Goal: Transaction & Acquisition: Purchase product/service

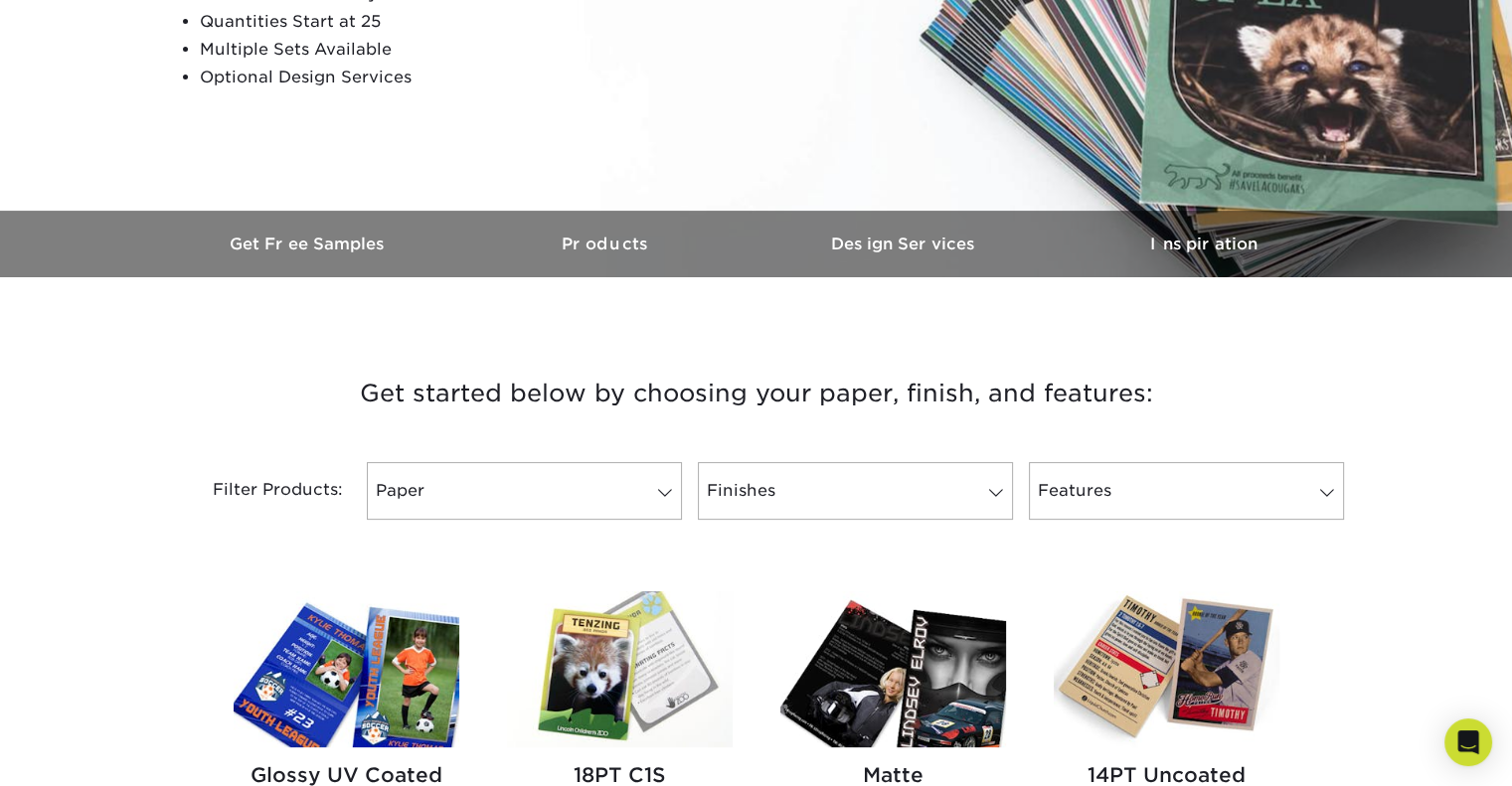
scroll to position [425, 0]
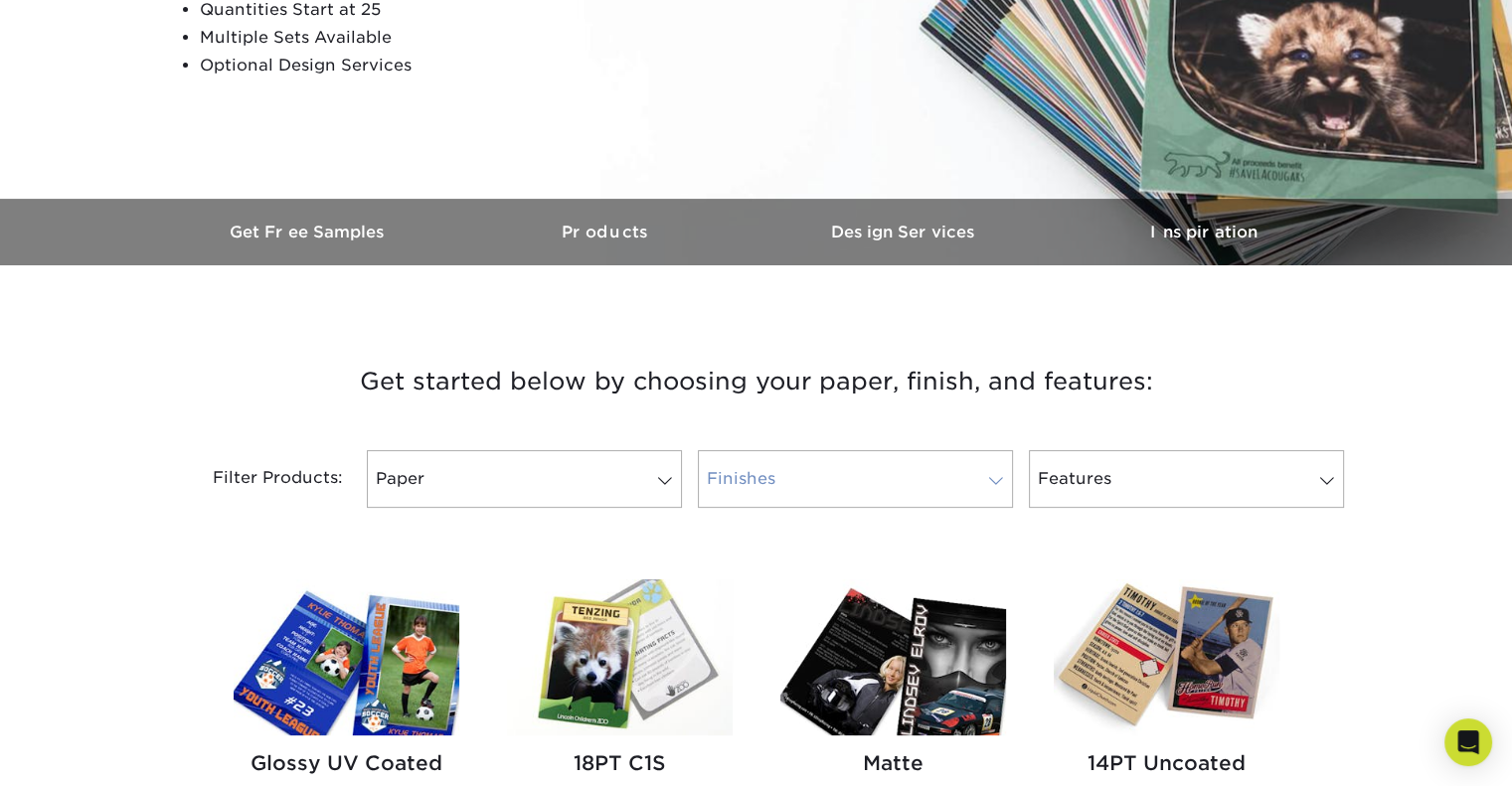
click at [795, 470] on link "Finishes" at bounding box center [855, 479] width 316 height 58
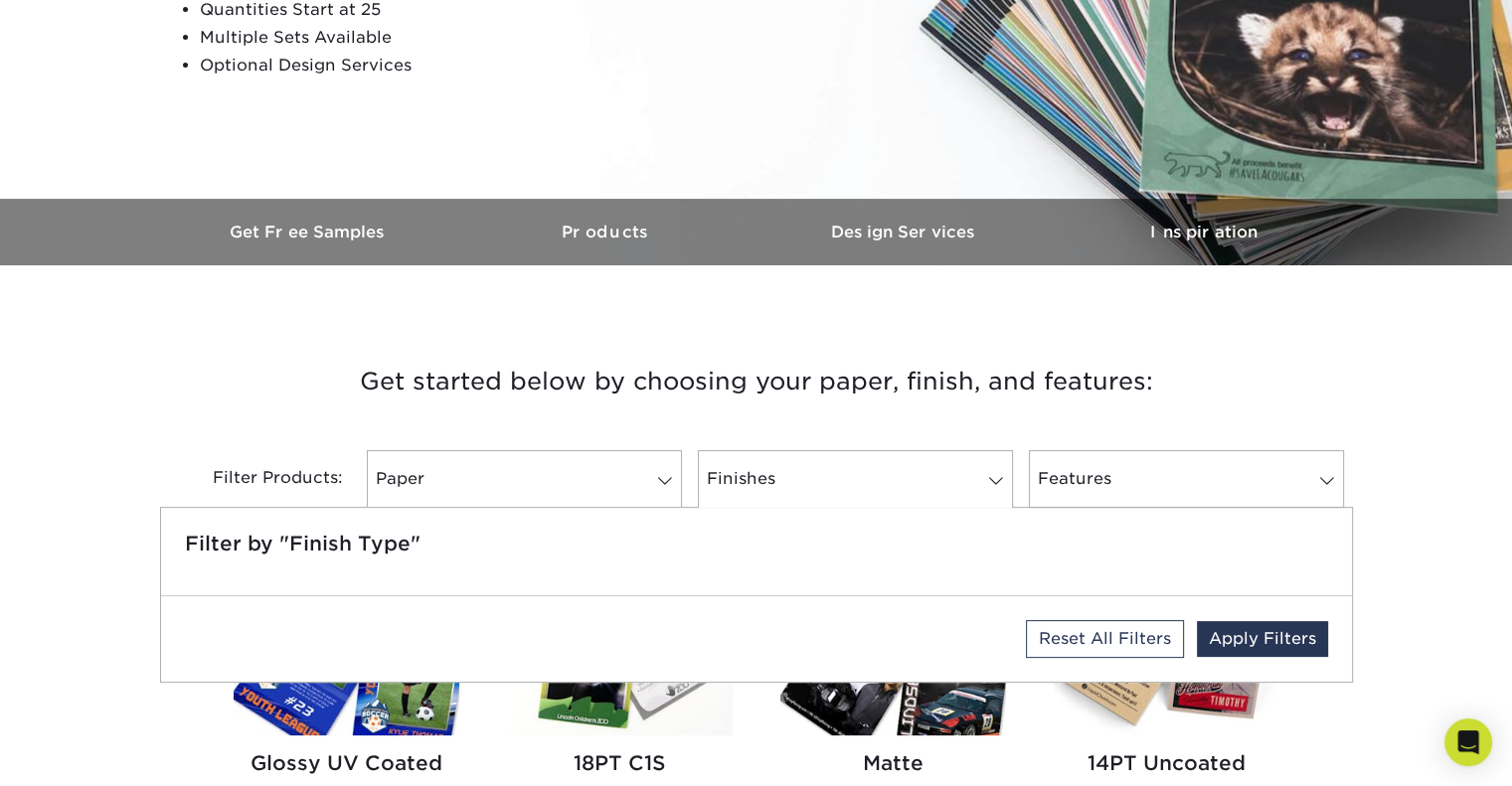
click at [949, 505] on div at bounding box center [855, 504] width 316 height 5
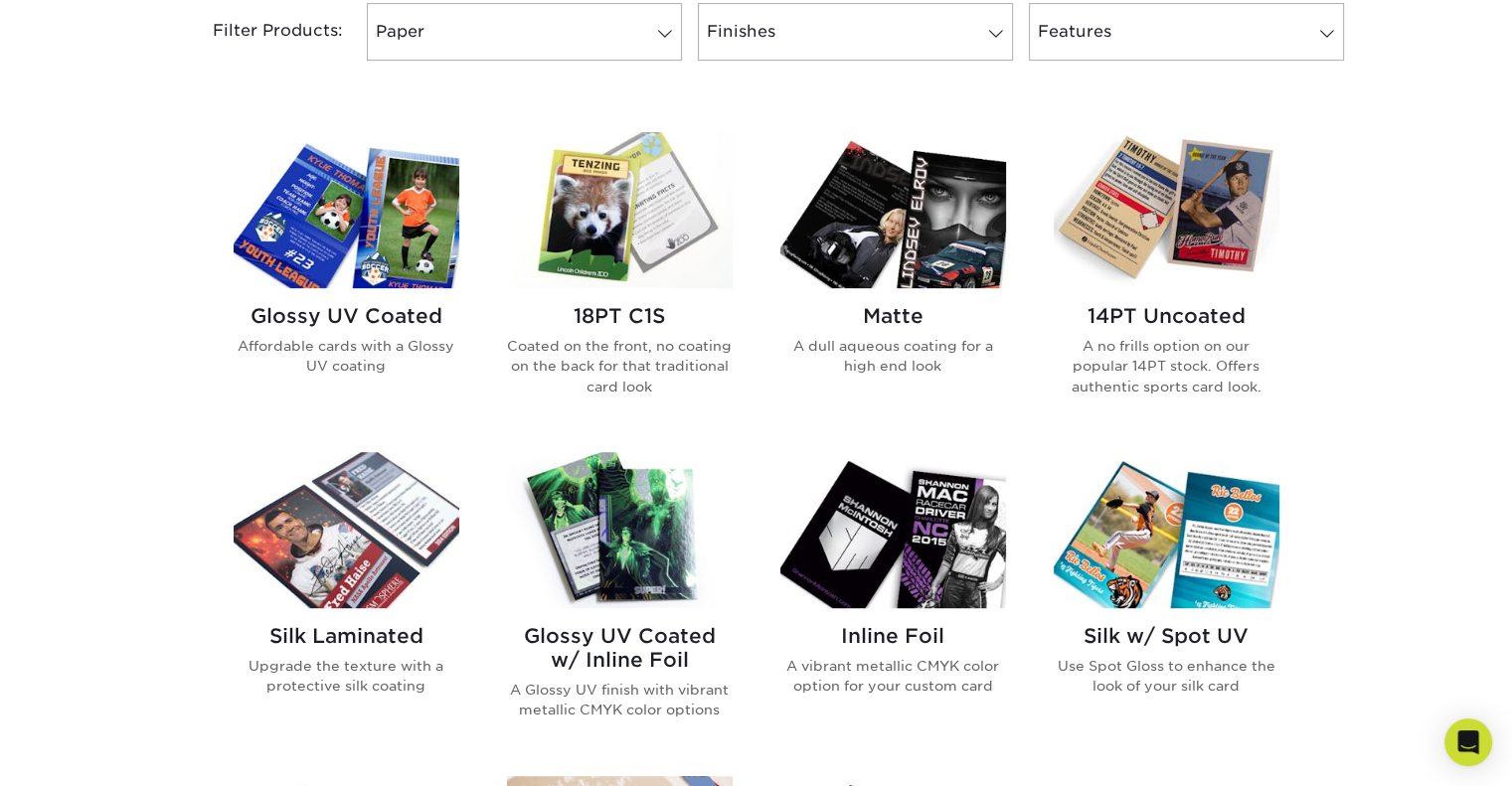
scroll to position [873, 0]
click at [914, 578] on img at bounding box center [893, 529] width 226 height 156
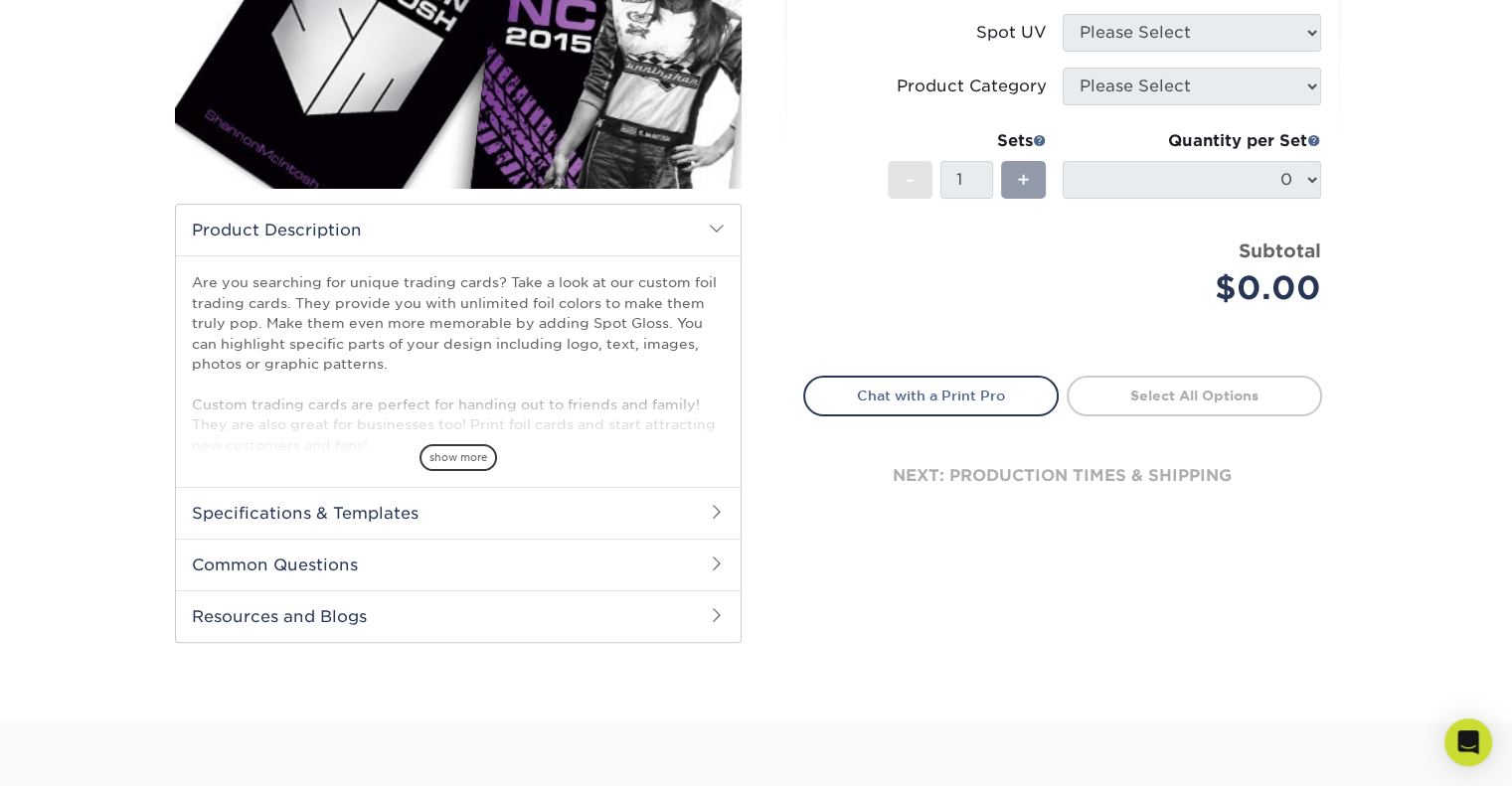
scroll to position [401, 0]
click at [463, 449] on span "show more" at bounding box center [458, 457] width 78 height 27
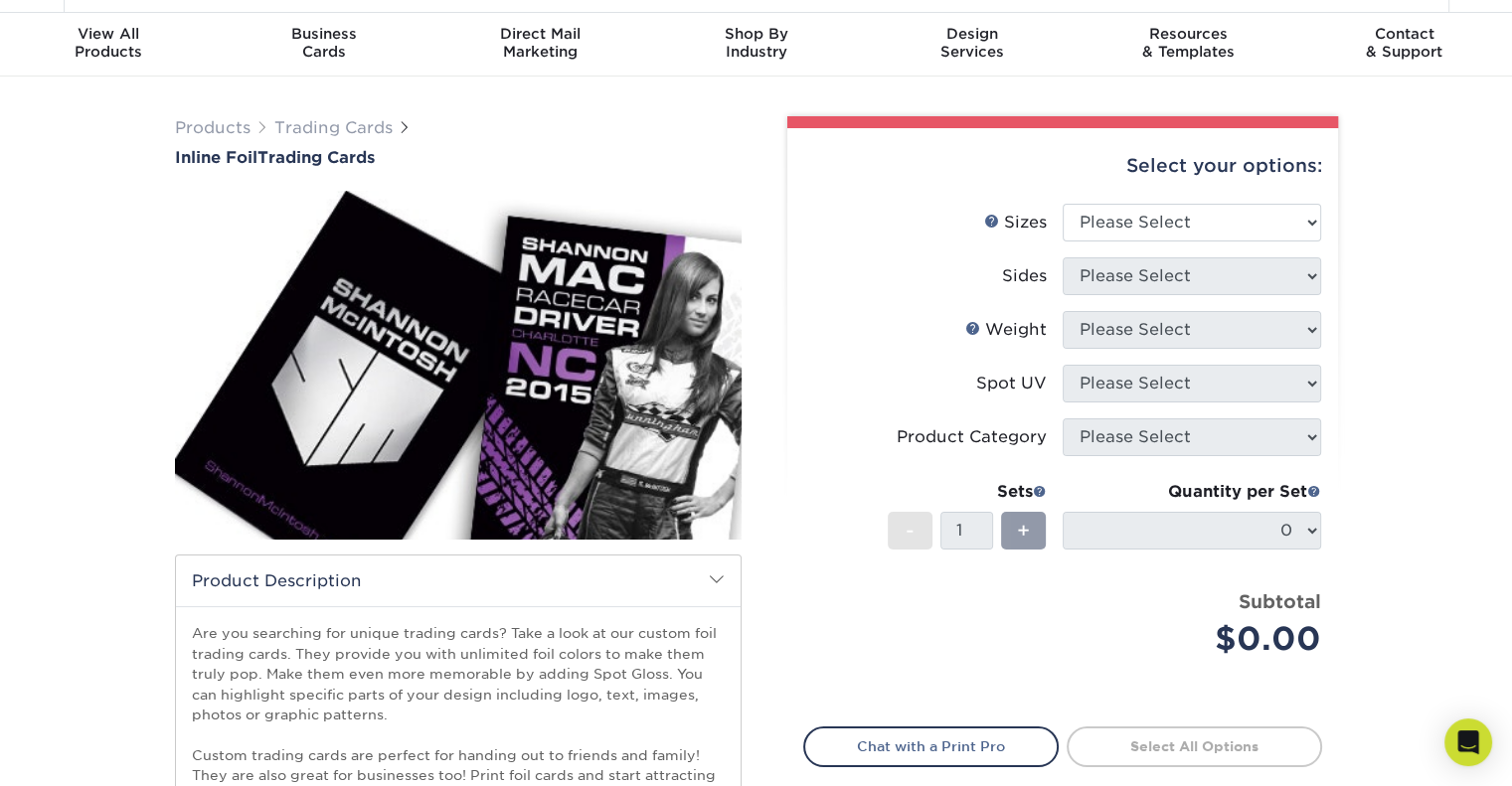
scroll to position [44, 0]
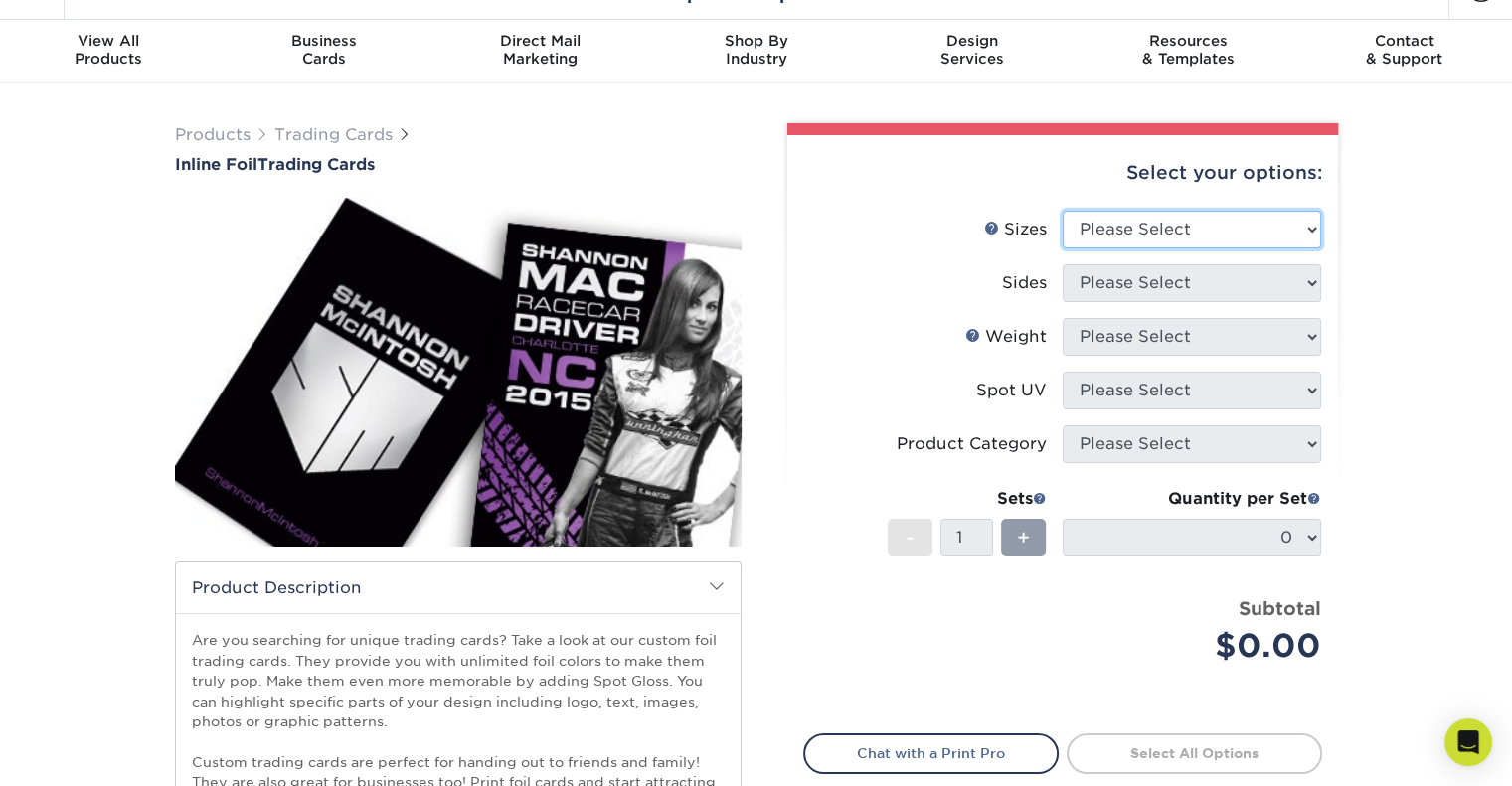
click at [1113, 232] on select "Please Select 2.5" x 3.5"" at bounding box center [1192, 230] width 259 height 38
select select "2.50x3.50"
click at [1063, 211] on select "Please Select 2.5" x 3.5"" at bounding box center [1192, 230] width 259 height 38
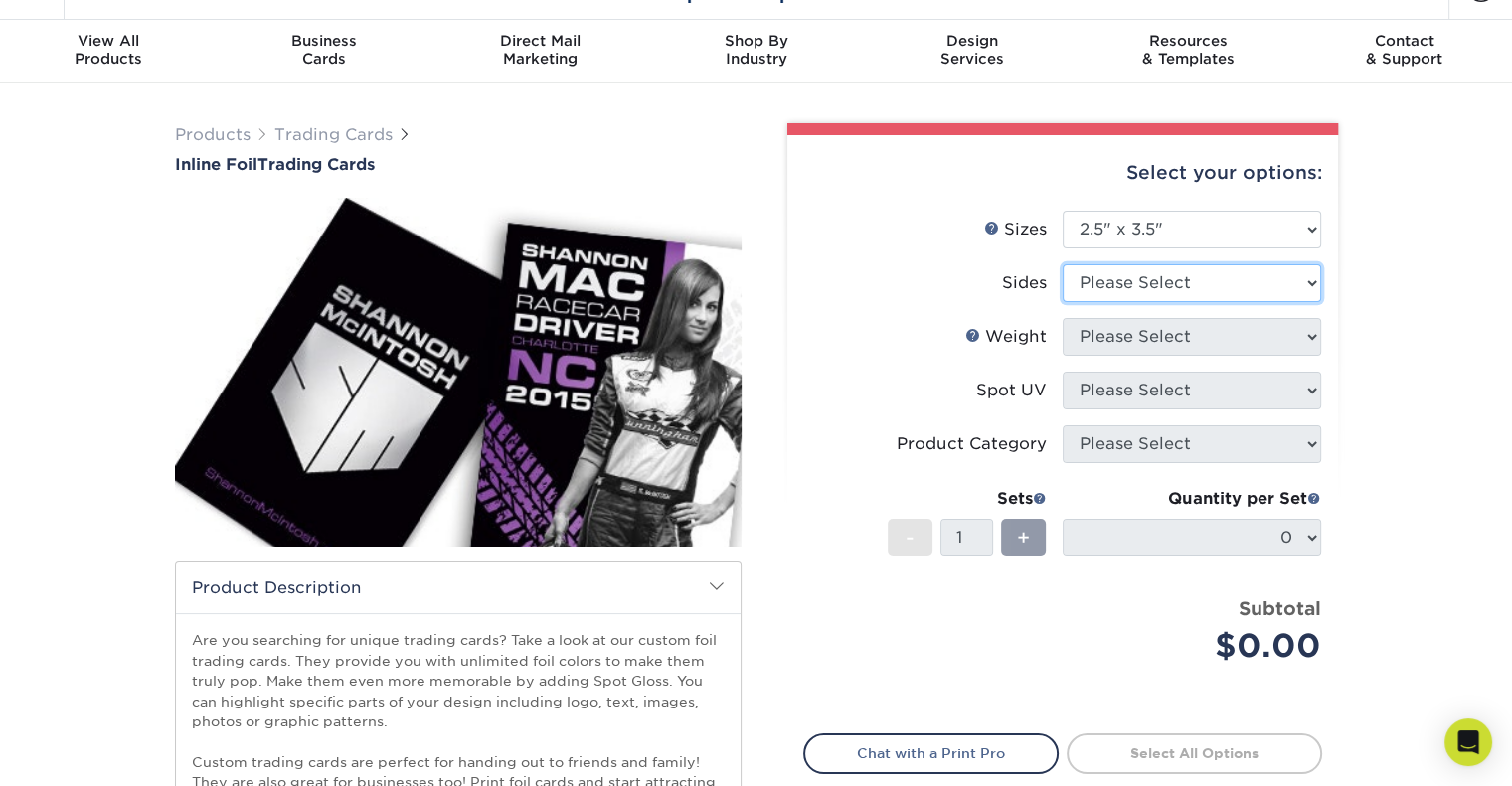
click at [1130, 278] on select "Please Select Print Both Sides - Foil Back Only Print Both Sides - Foil Both Si…" at bounding box center [1192, 284] width 259 height 38
select select "e9e9dfb3-fba1-4d60-972c-fd9ca5904d33"
click at [1063, 265] on select "Please Select Print Both Sides - Foil Back Only Print Both Sides - Foil Both Si…" at bounding box center [1192, 284] width 259 height 38
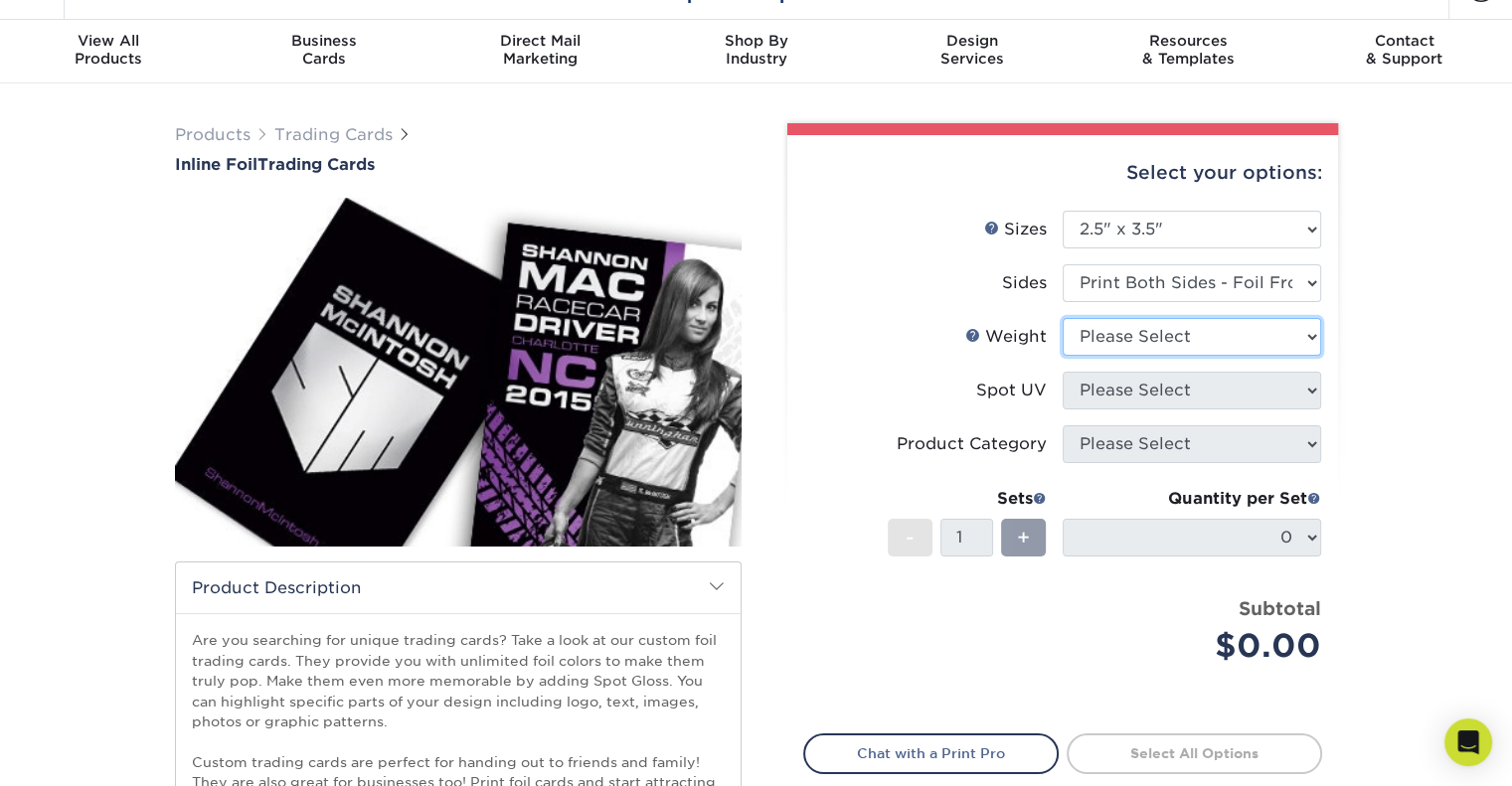
click at [1093, 340] on select "Please Select 16PT" at bounding box center [1192, 337] width 259 height 38
select select "16PT"
click at [1063, 318] on select "Please Select 16PT" at bounding box center [1192, 337] width 259 height 38
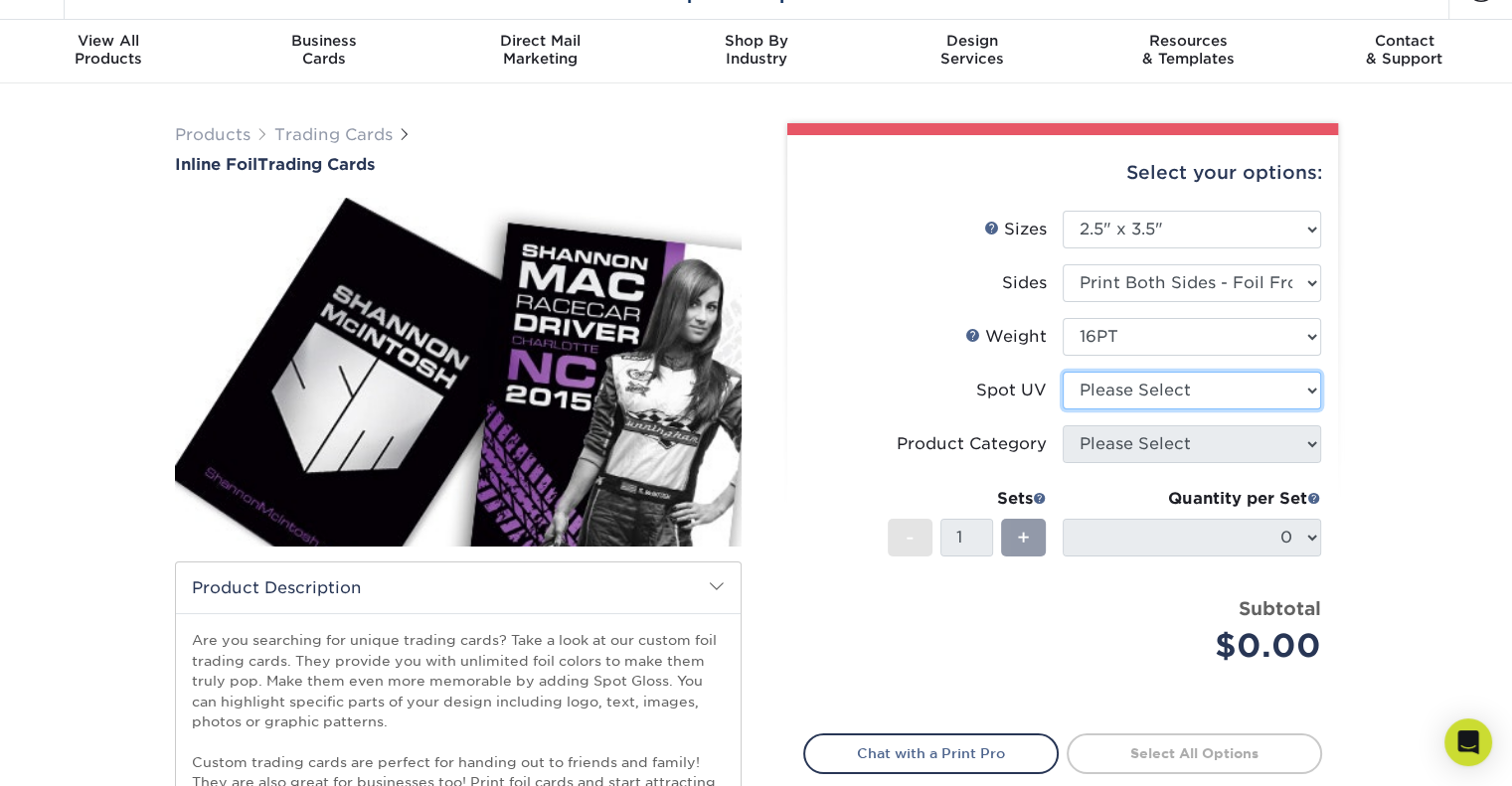
click at [1099, 392] on select "Please Select No Spot UV Front and Back (Both Sides) Front Only Back Only" at bounding box center [1192, 390] width 259 height 38
select select "3"
click at [1063, 371] on select "Please Select No Spot UV Front and Back (Both Sides) Front Only Back Only" at bounding box center [1192, 390] width 259 height 38
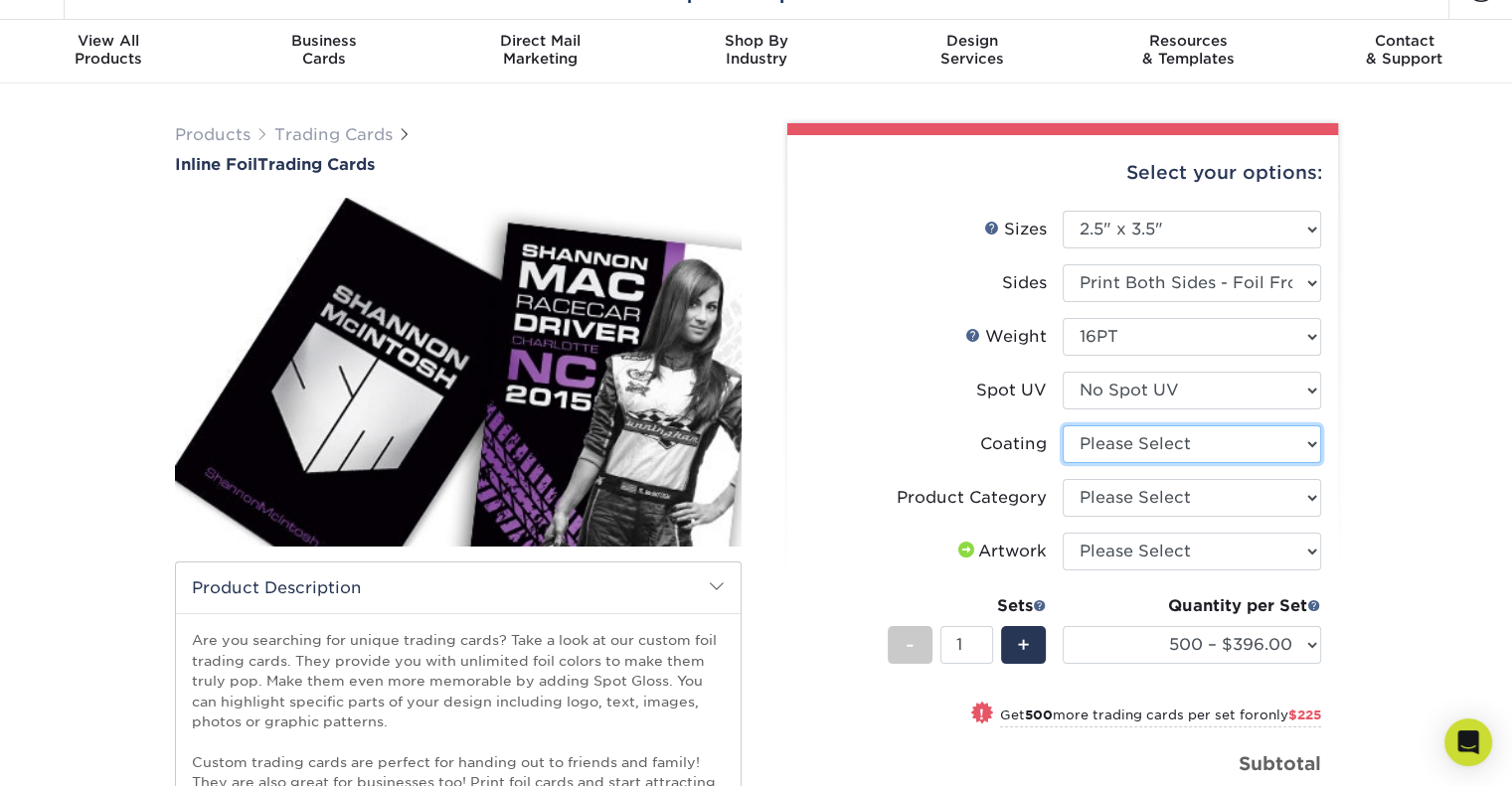
click at [1153, 451] on select at bounding box center [1192, 444] width 259 height 38
click at [1063, 425] on select at bounding box center [1192, 444] width 259 height 38
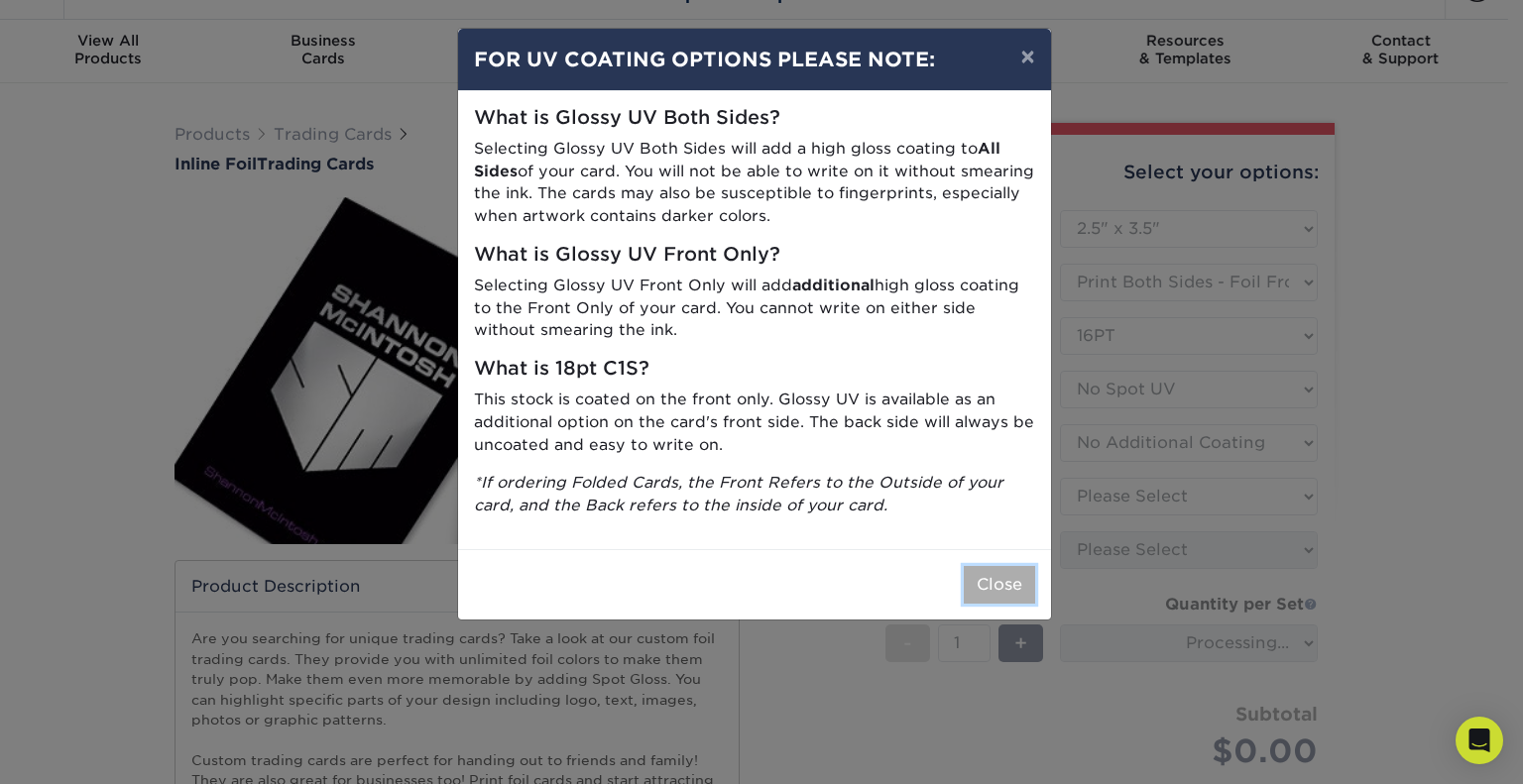
click at [999, 595] on button "Close" at bounding box center [1000, 585] width 71 height 38
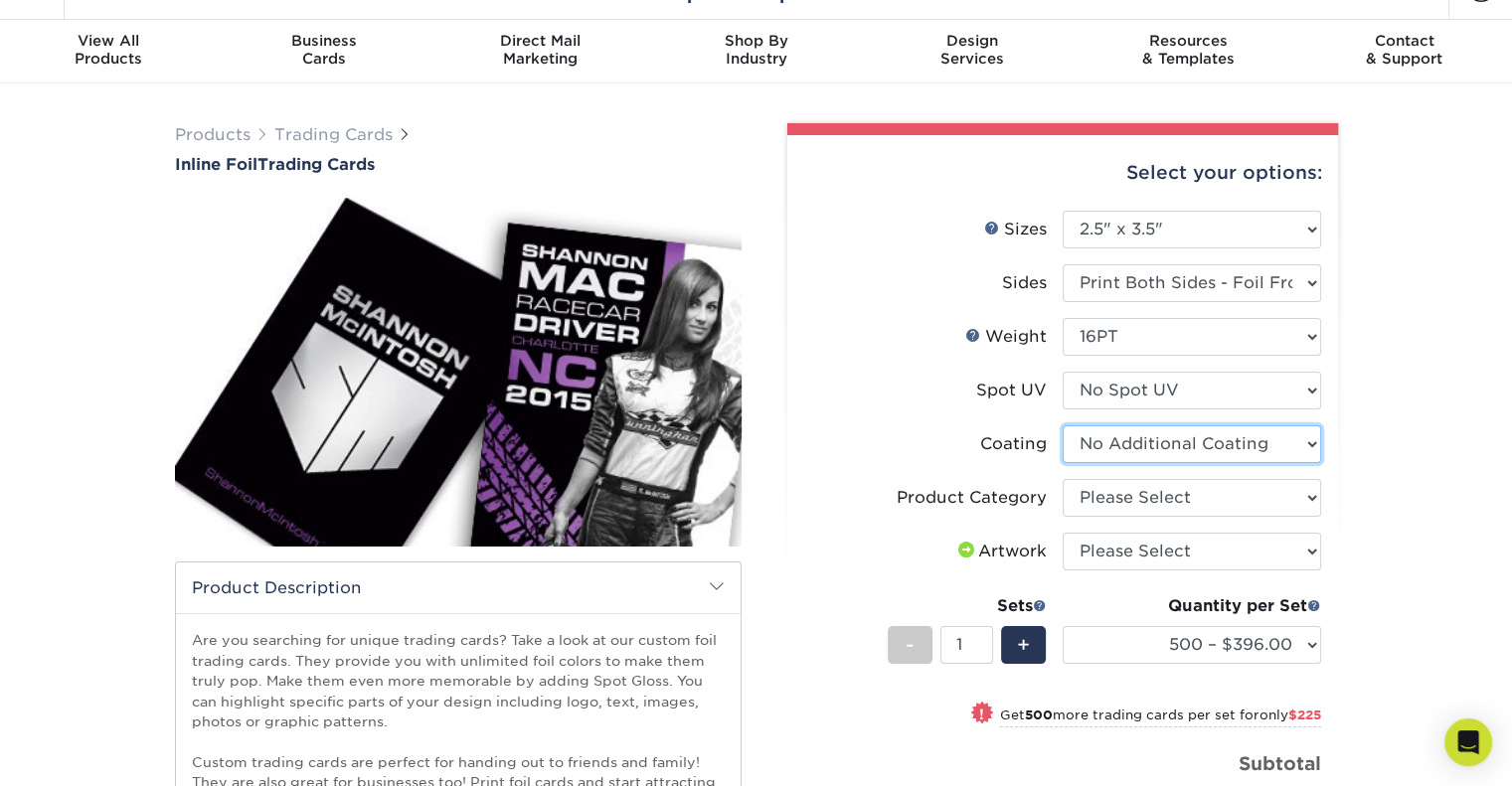
click at [1119, 444] on select at bounding box center [1192, 444] width 259 height 38
select select "-1"
click at [1063, 425] on select at bounding box center [1192, 444] width 259 height 38
select select
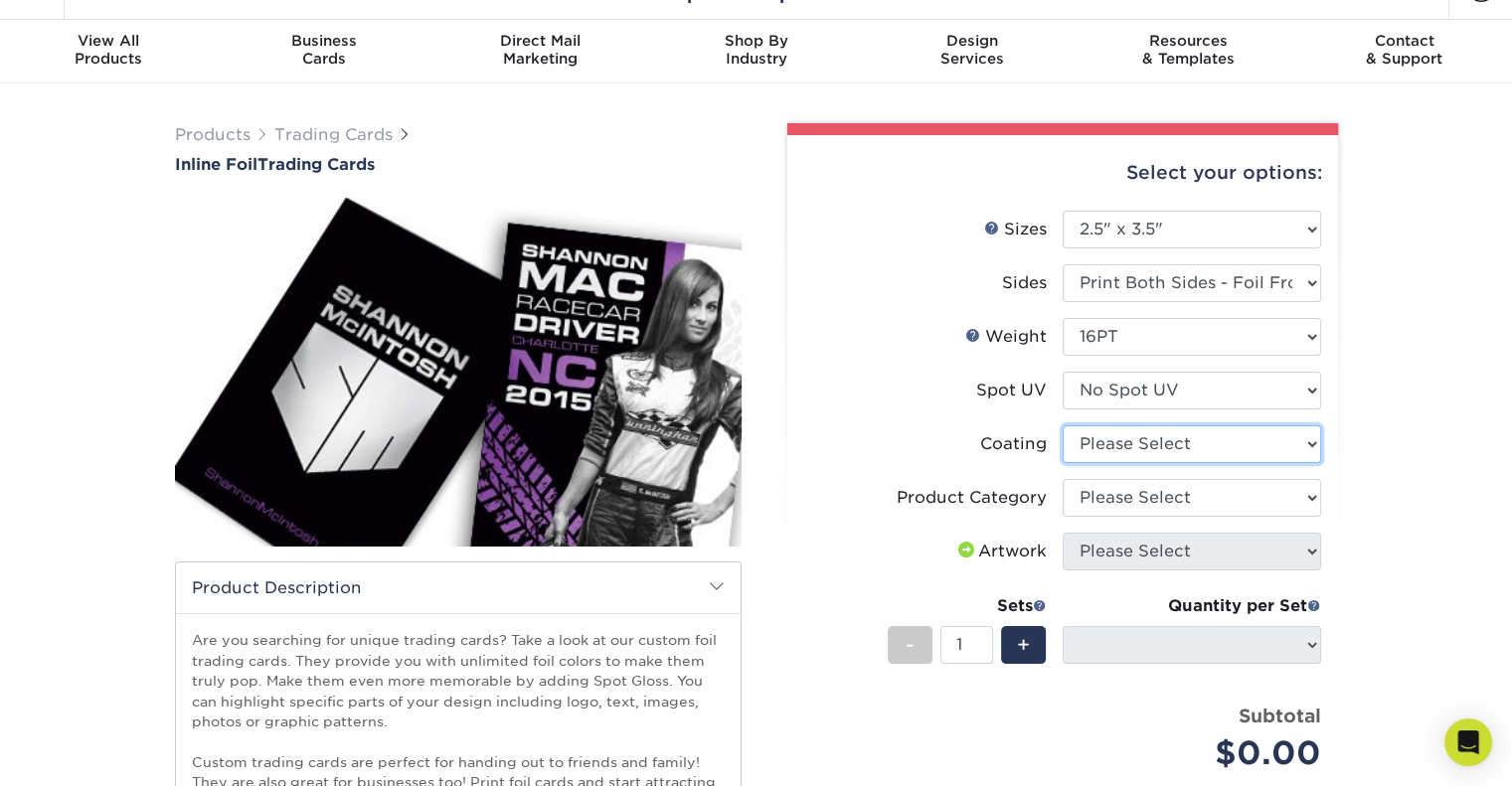
click at [1105, 442] on select at bounding box center [1192, 444] width 259 height 38
select select "3e7618de-abca-4bda-9f97-8b9129e913d8"
click at [1063, 425] on select at bounding box center [1192, 444] width 259 height 38
select select "-1"
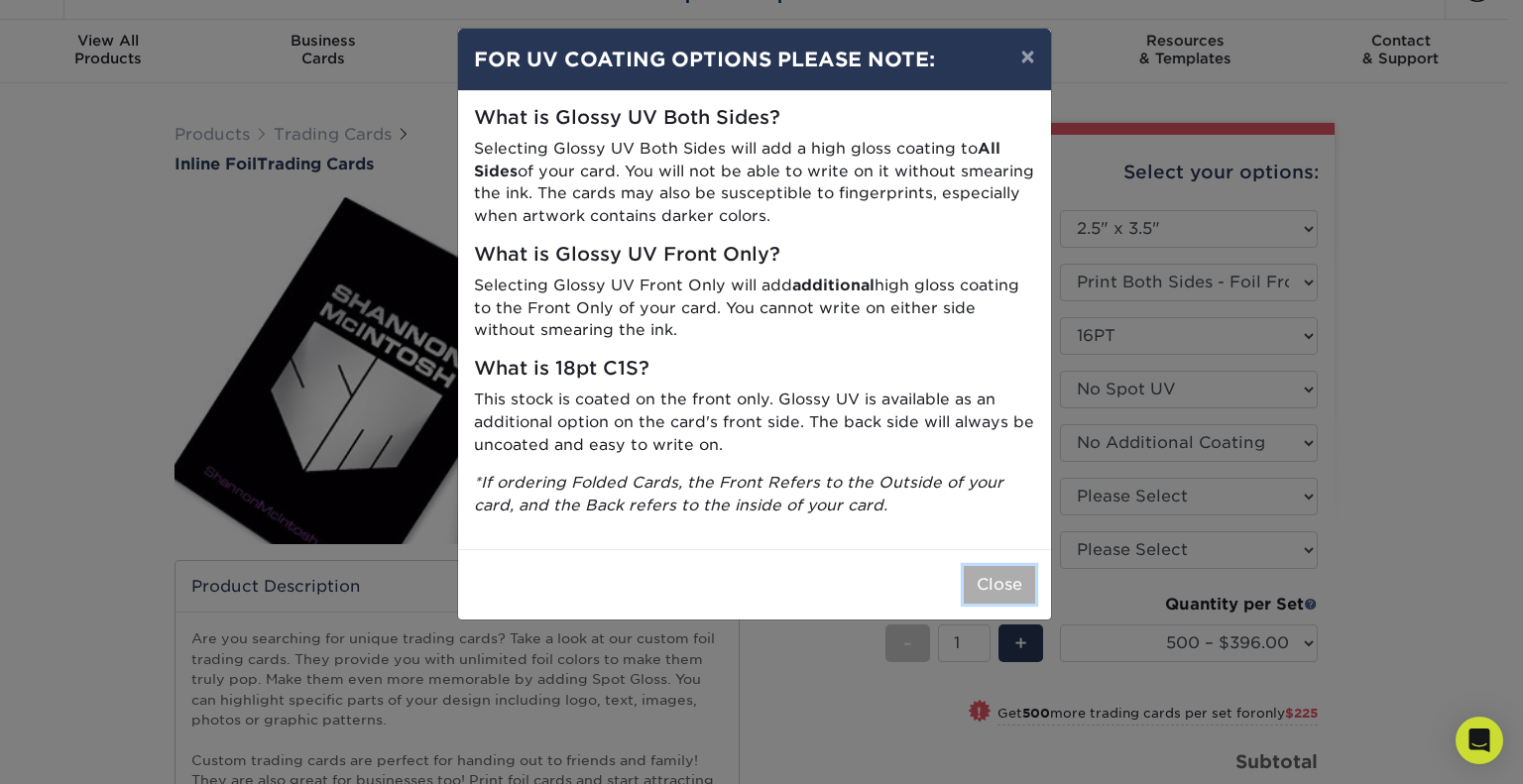
click at [1014, 594] on button "Close" at bounding box center [1000, 585] width 71 height 38
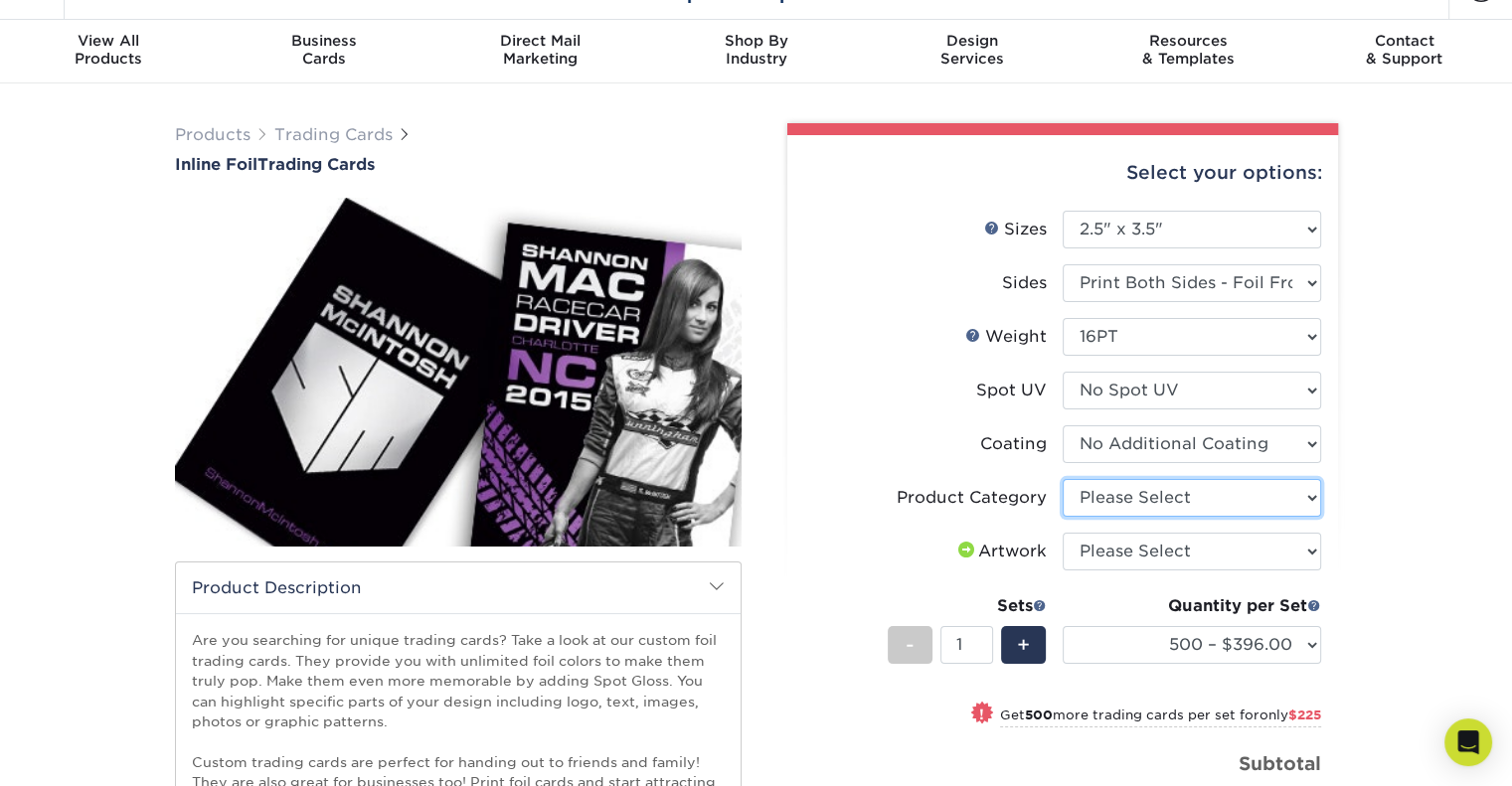
click at [1095, 491] on select "Please Select Trading Cards" at bounding box center [1192, 497] width 259 height 38
select select "c2f9bce9-36c2-409d-b101-c29d9d031e18"
click at [1063, 479] on select "Please Select Trading Cards" at bounding box center [1192, 497] width 259 height 38
click at [1105, 554] on select "Please Select I will upload files I need a design - $100" at bounding box center [1192, 551] width 259 height 38
select select "upload"
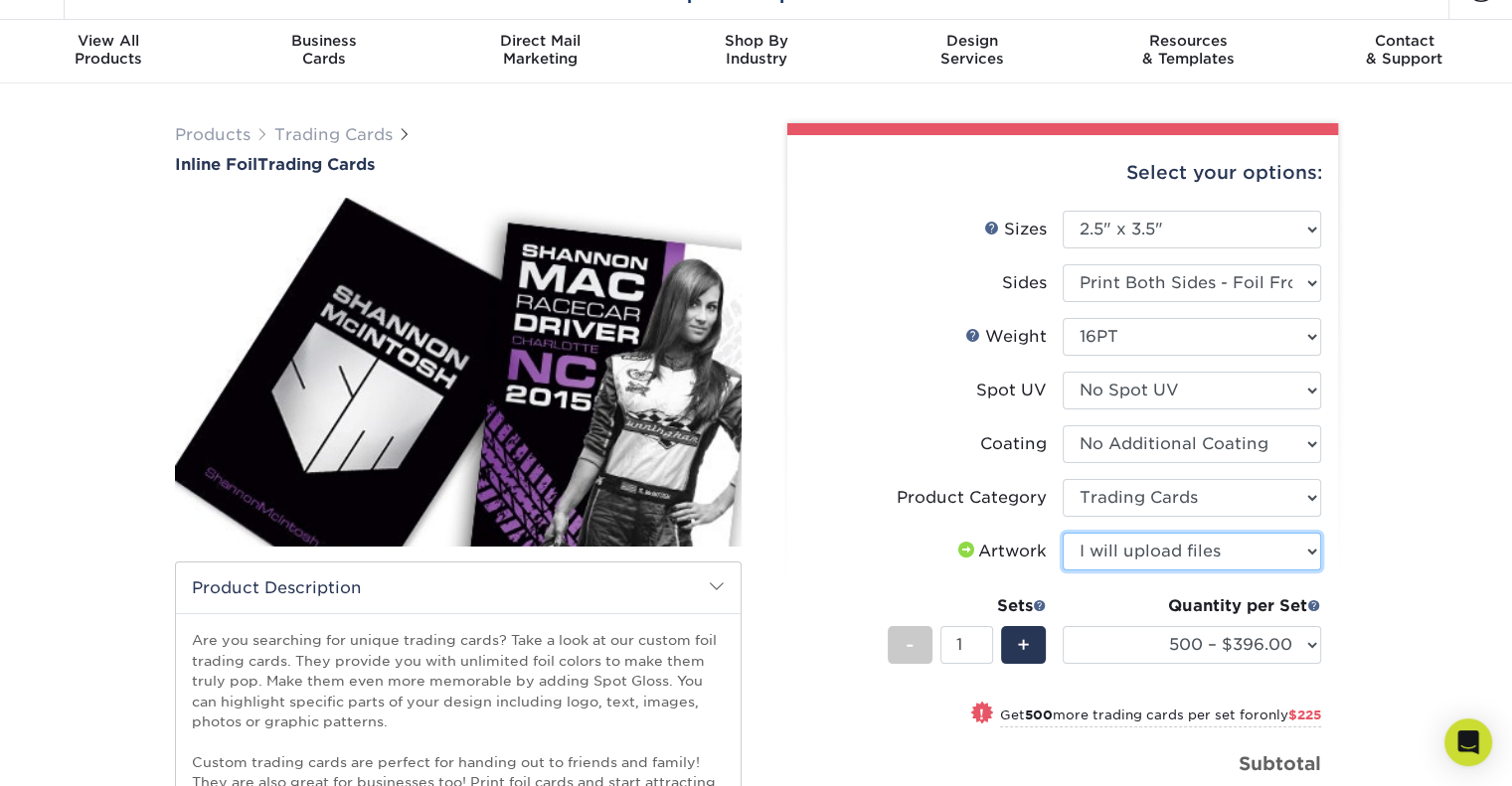
click at [1063, 532] on select "Please Select I will upload files I need a design - $100" at bounding box center [1192, 551] width 259 height 38
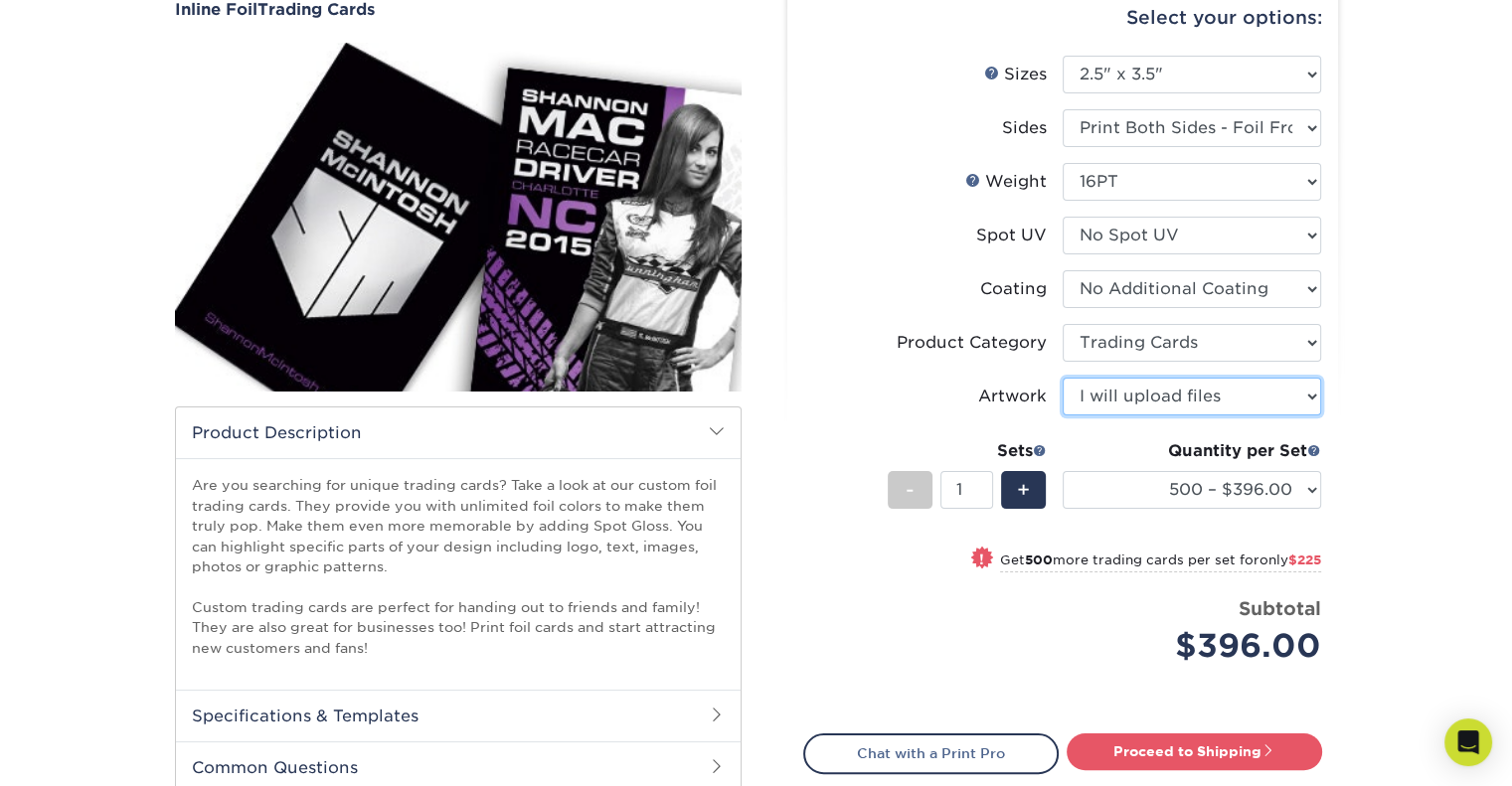
scroll to position [189, 0]
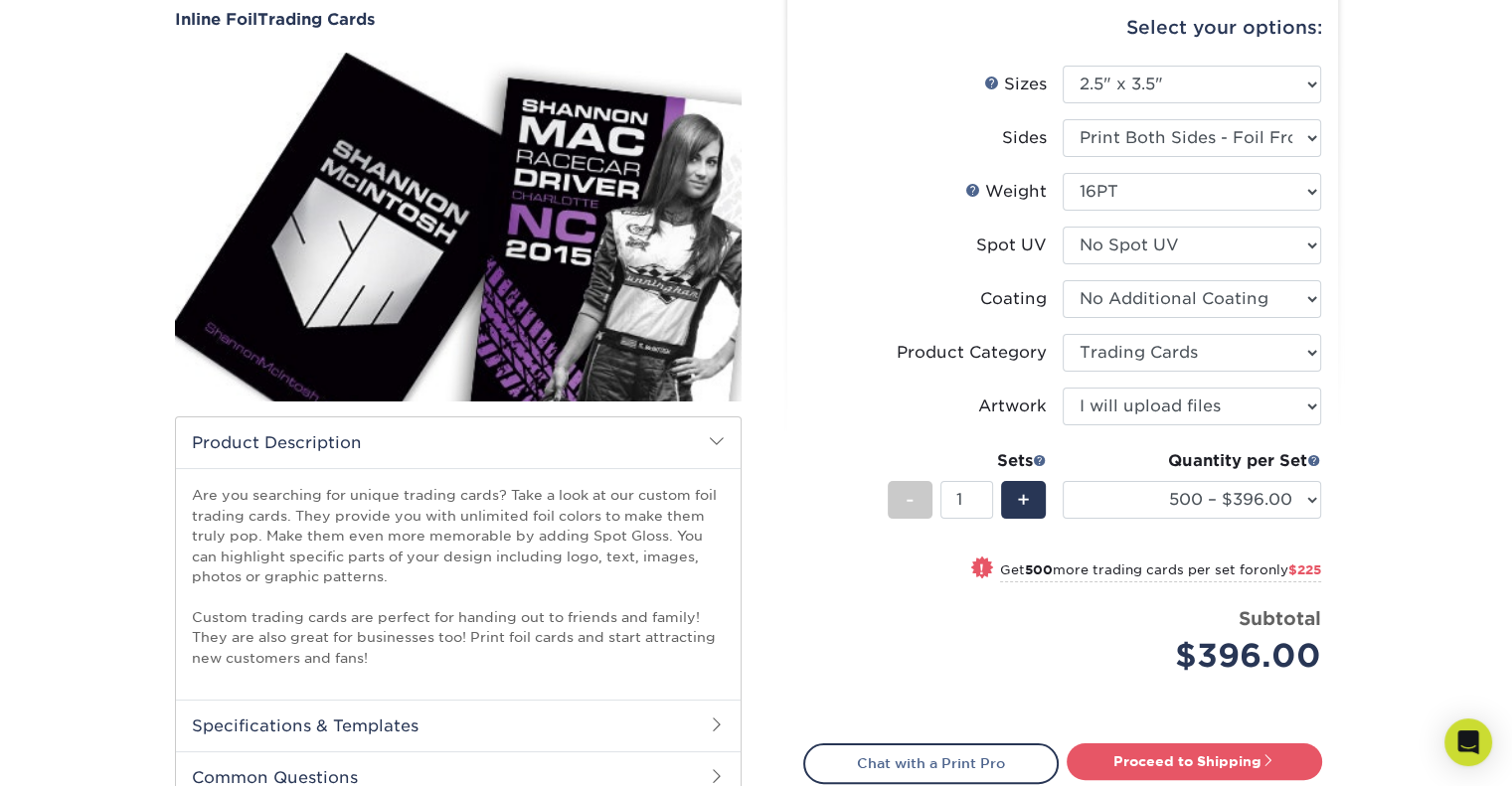
click at [1182, 464] on div "Quantity per Set" at bounding box center [1192, 461] width 259 height 24
click at [1161, 515] on select "500 – $396.00 1000 – $621.00 2500 – $896.00 5000 – $1262.00" at bounding box center [1192, 499] width 259 height 38
